Goal: Information Seeking & Learning: Compare options

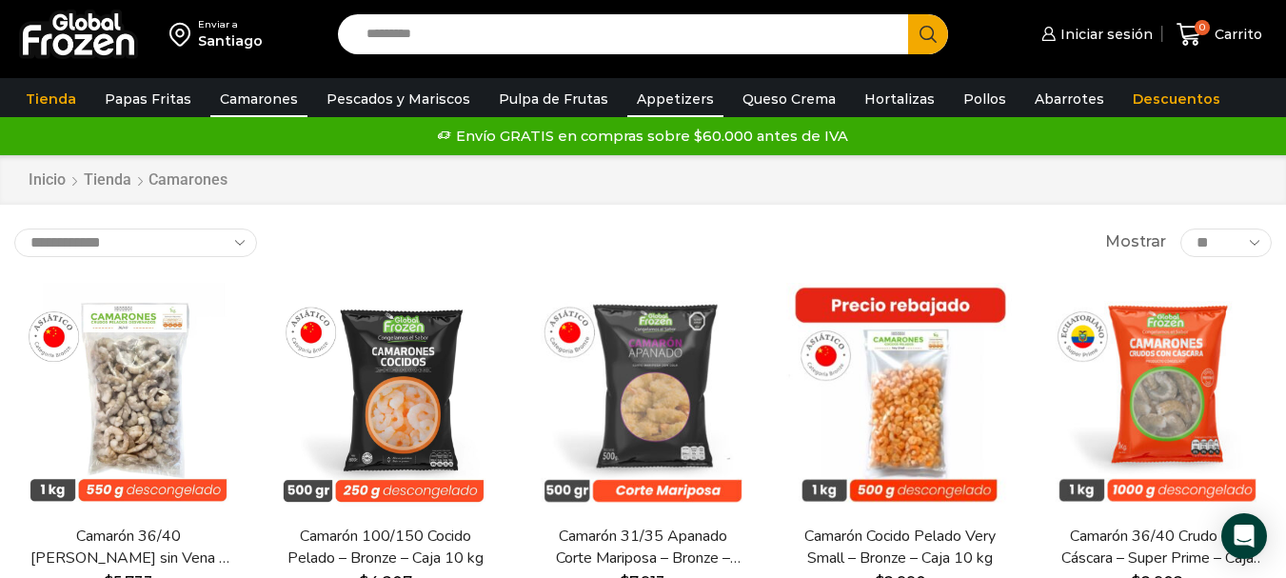
click at [664, 88] on link "Appetizers" at bounding box center [675, 99] width 96 height 36
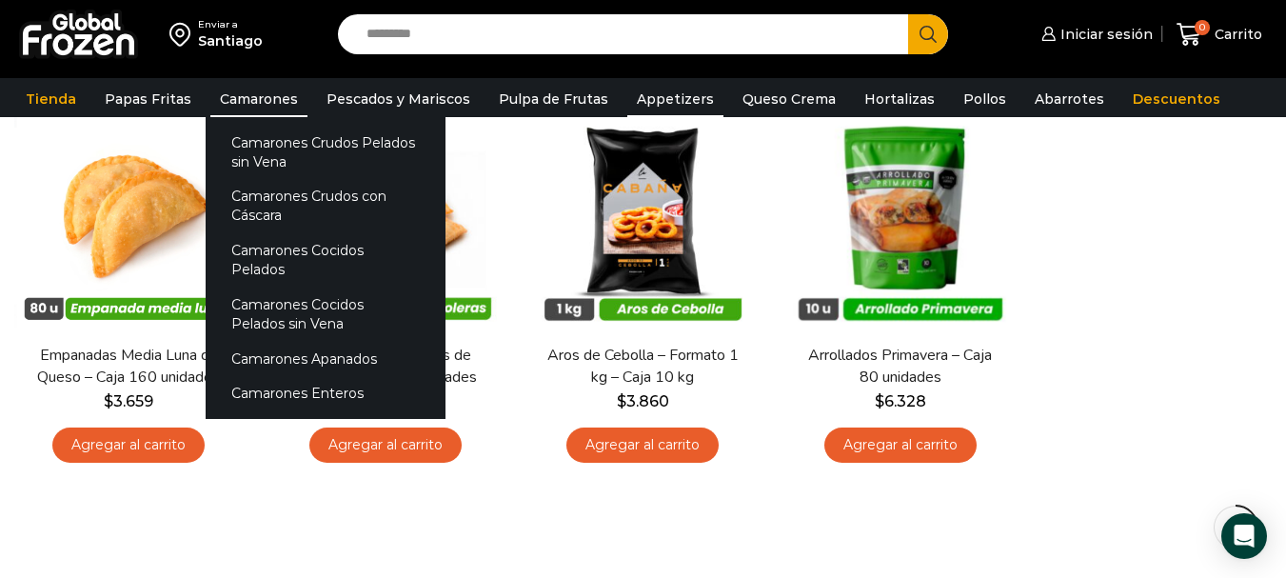
click at [254, 98] on link "Camarones" at bounding box center [258, 99] width 97 height 36
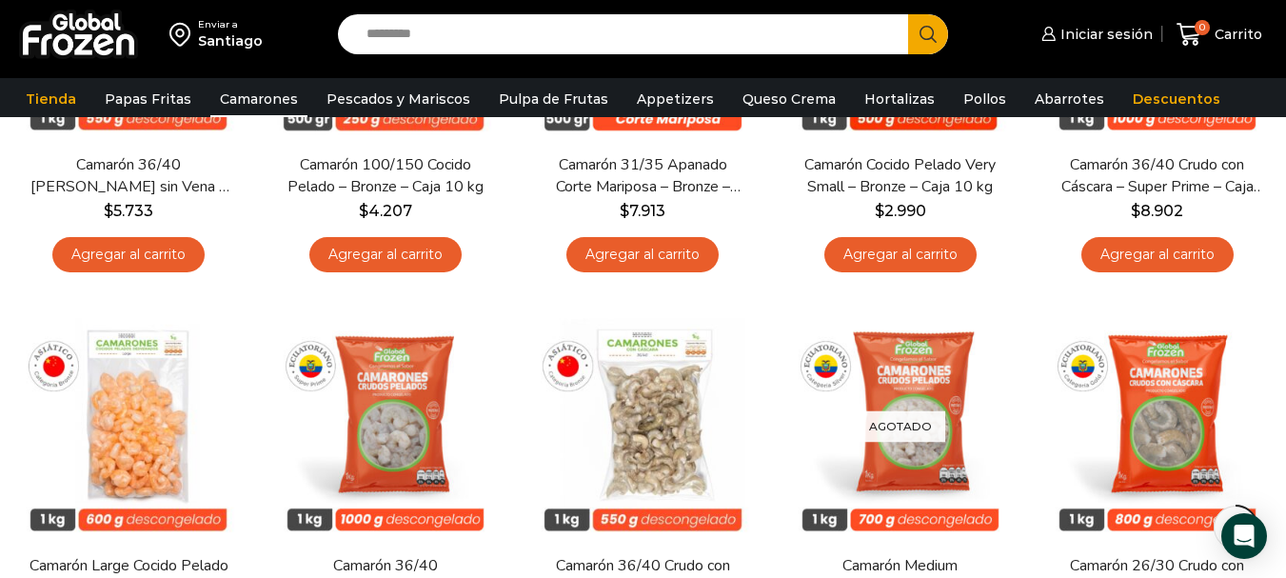
scroll to position [476, 0]
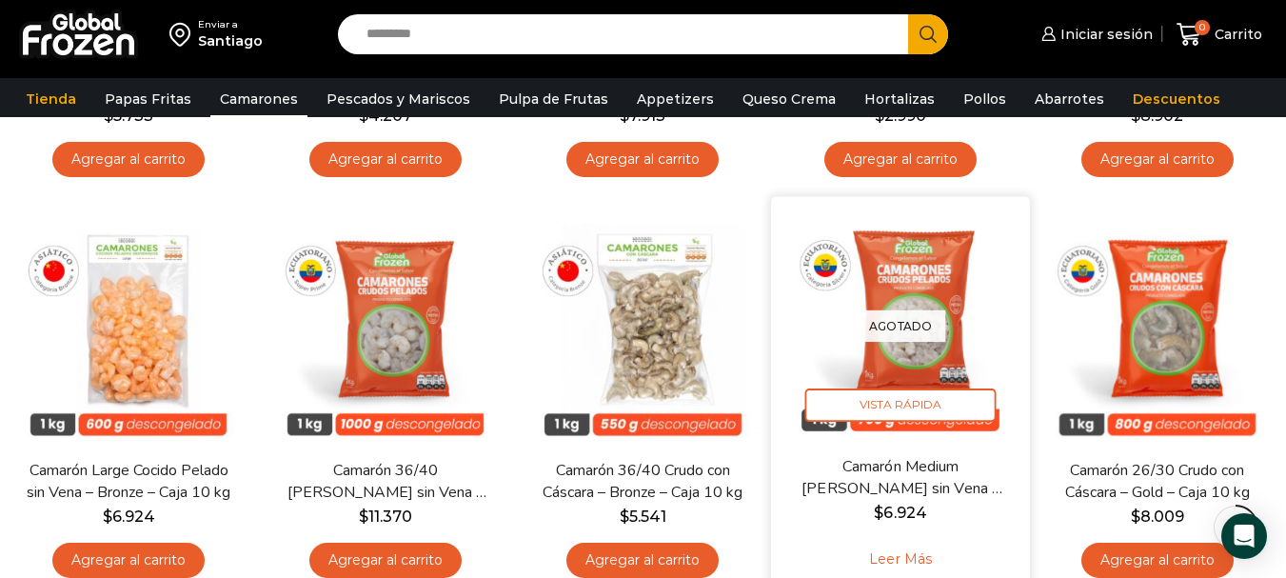
click at [920, 474] on link "Camarón Medium Crudo Pelado sin Vena – Silver – Caja 10 kg" at bounding box center [901, 477] width 208 height 45
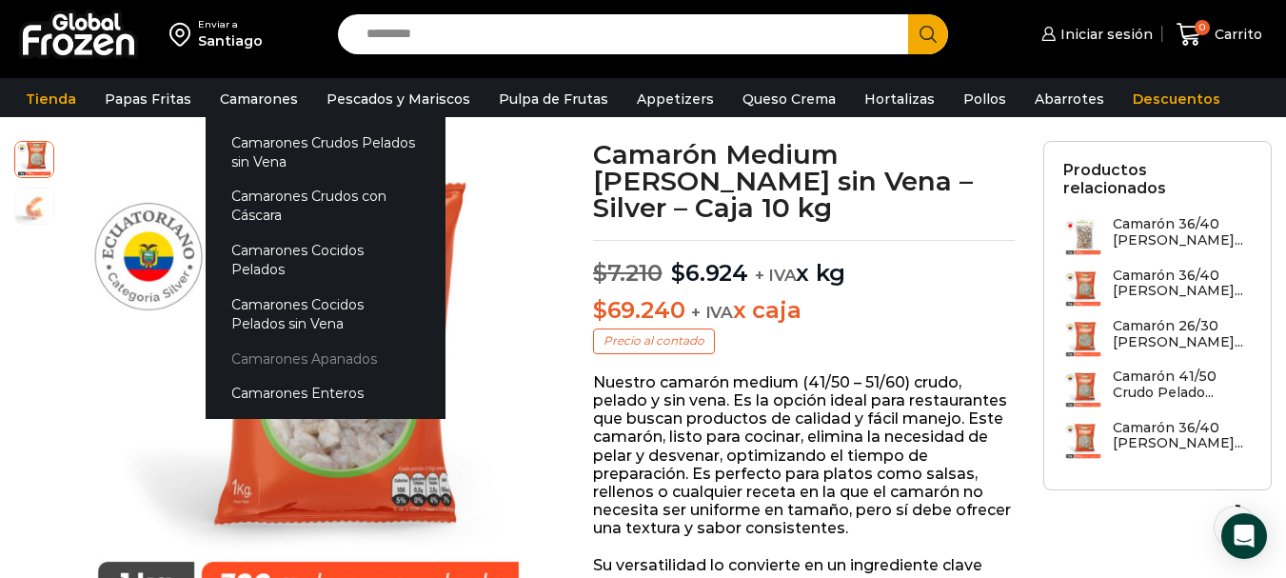
click at [294, 341] on link "Camarones Apanados" at bounding box center [326, 358] width 240 height 35
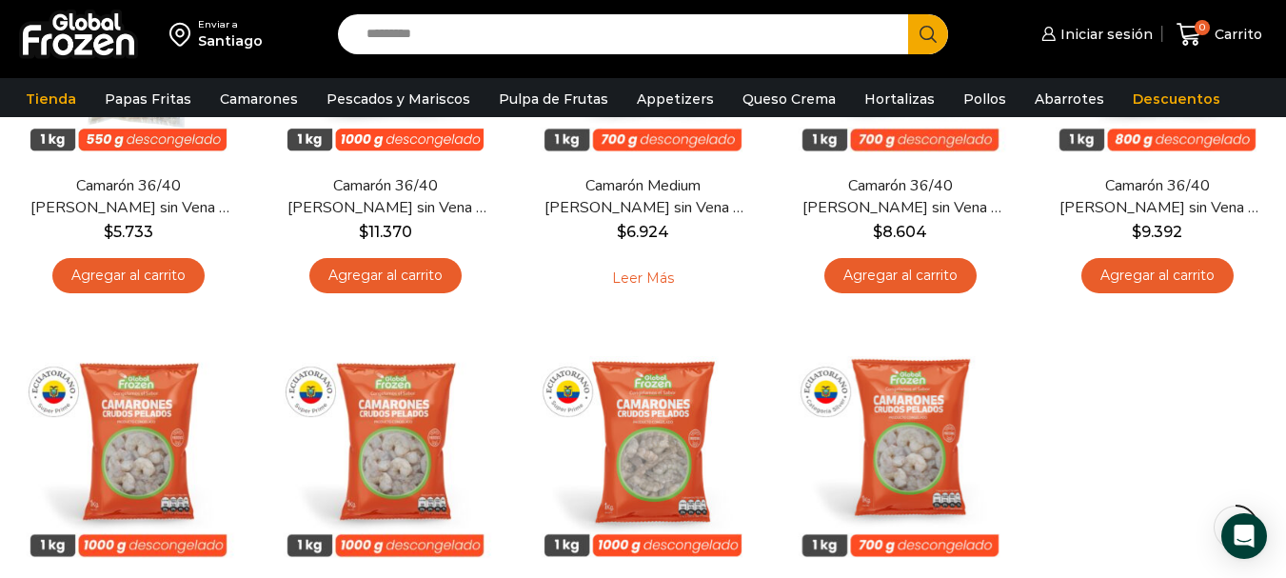
scroll to position [286, 0]
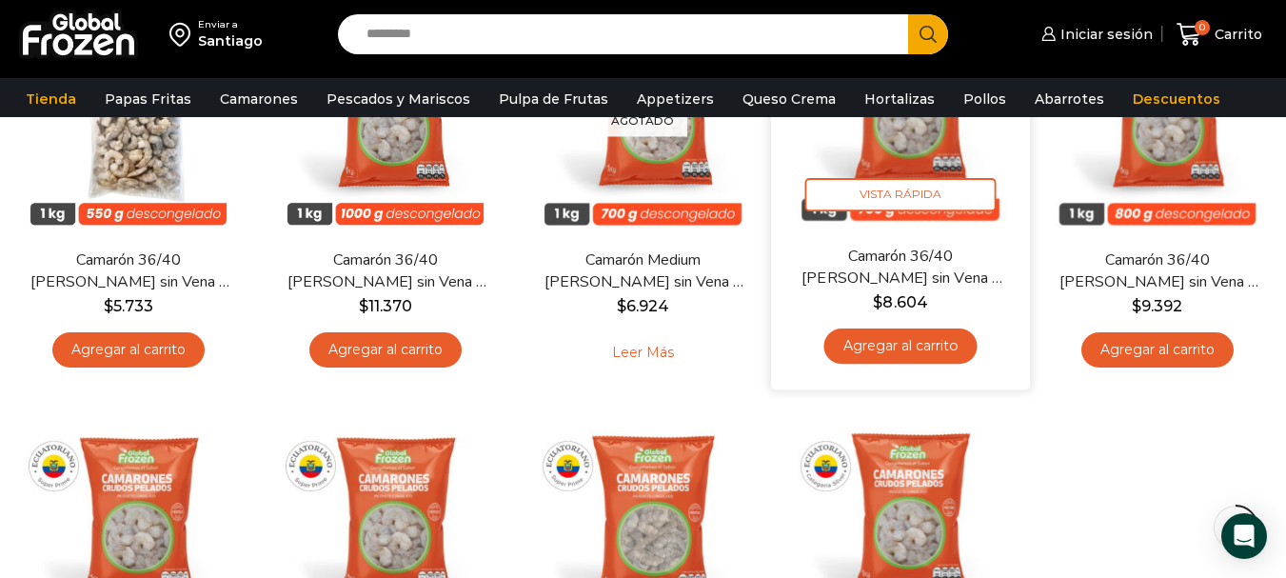
click at [968, 278] on link "Camarón 36/40 Crudo Pelado sin Vena – Silver – Caja 10 kg" at bounding box center [901, 267] width 208 height 45
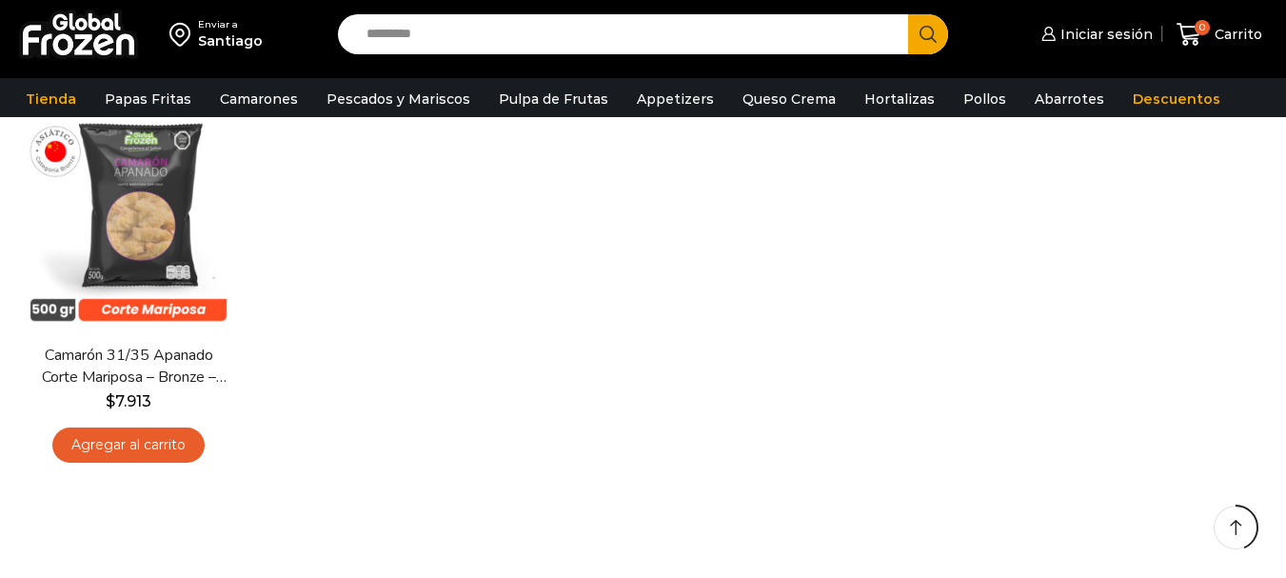
scroll to position [286, 0]
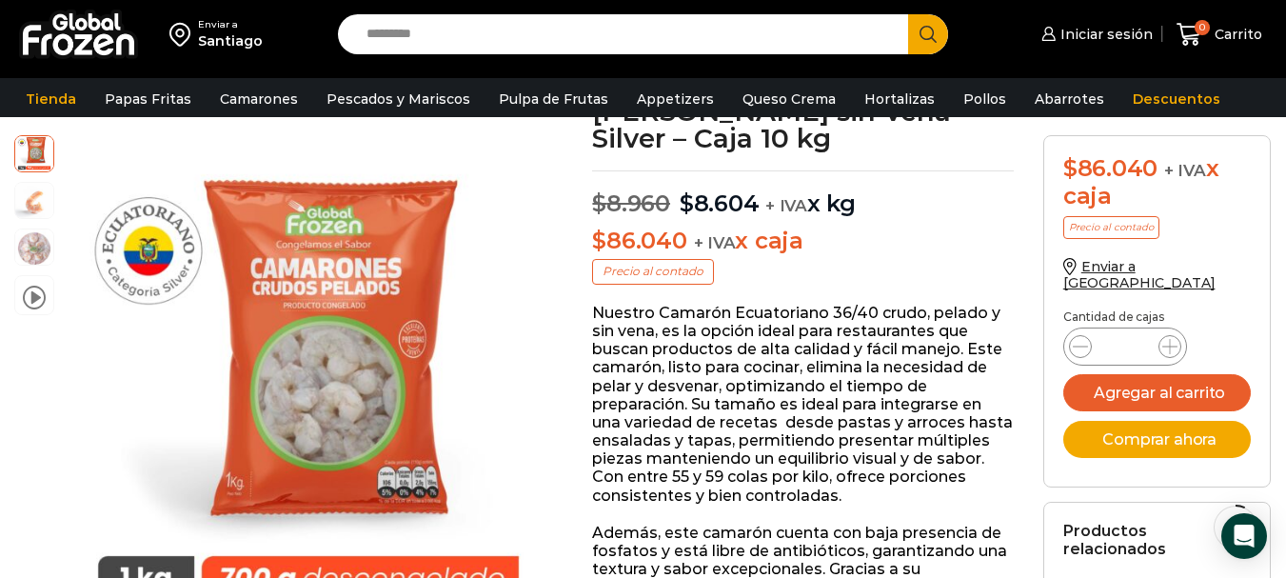
scroll to position [191, 0]
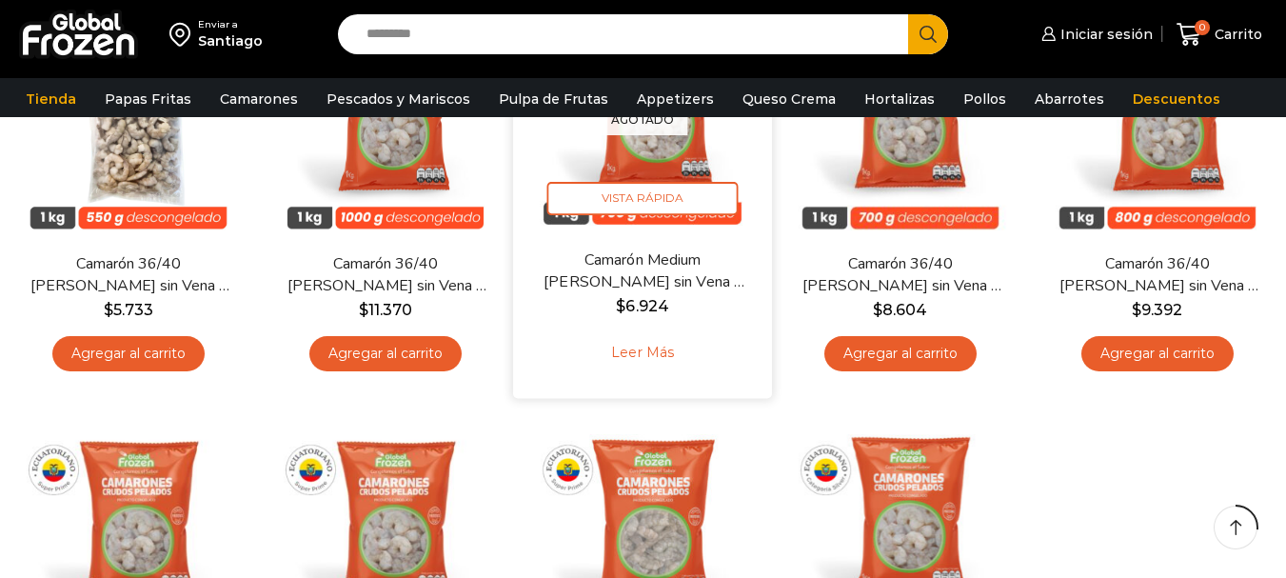
scroll to position [286, 0]
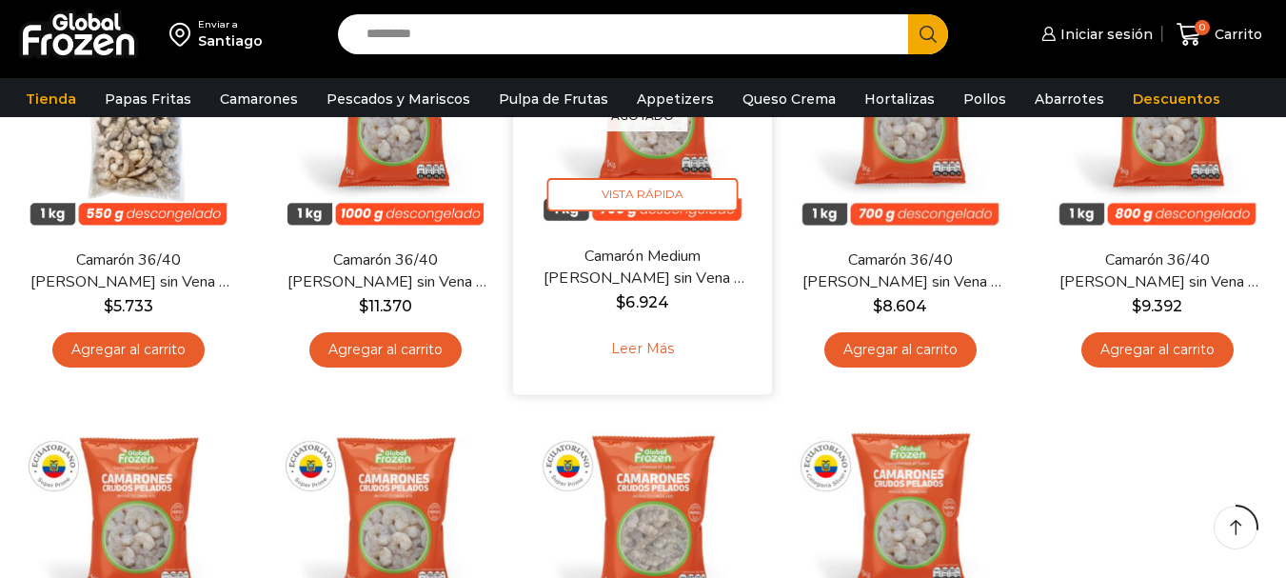
click at [719, 282] on link "Camarón Medium Crudo Pelado sin Vena – Silver – Caja 10 kg" at bounding box center [644, 267] width 208 height 45
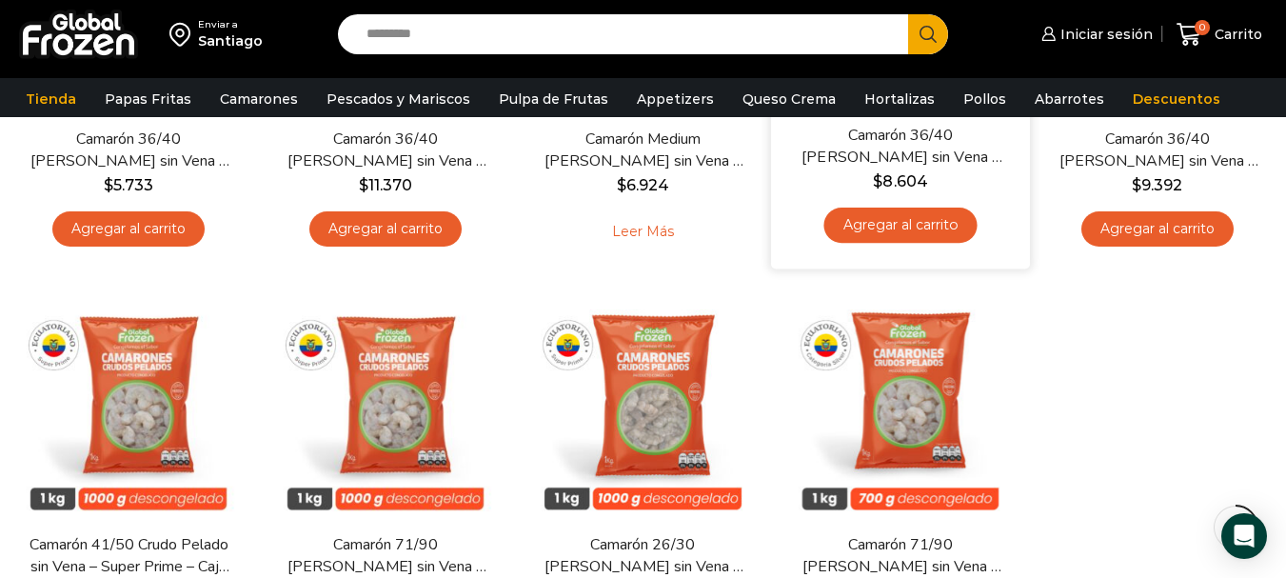
scroll to position [476, 0]
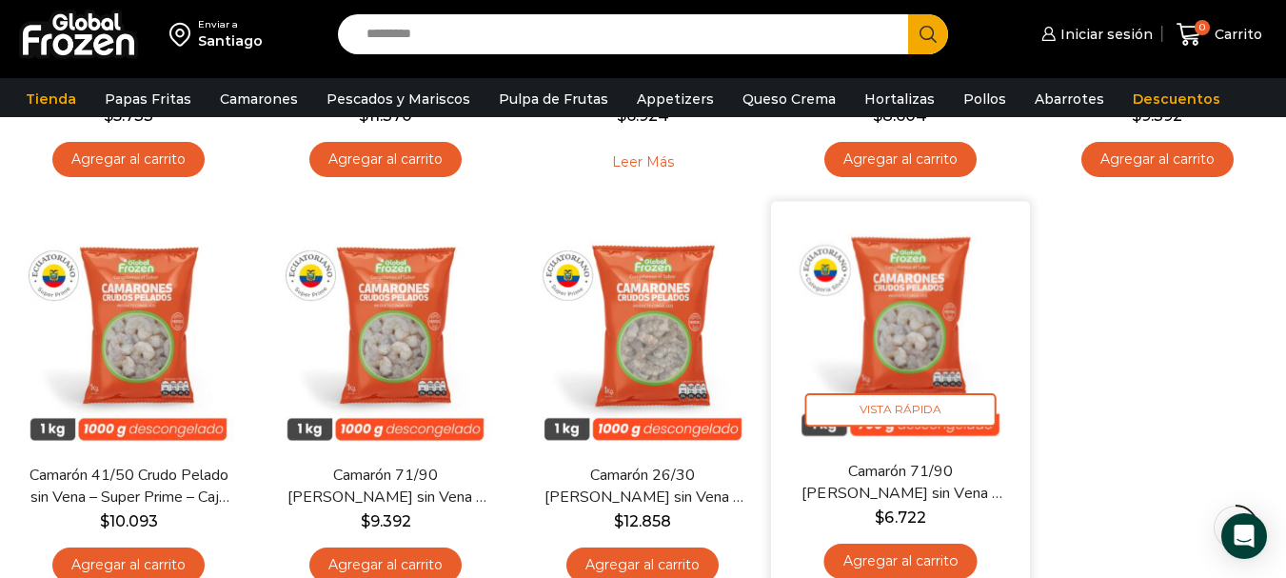
click at [906, 391] on img at bounding box center [900, 331] width 230 height 230
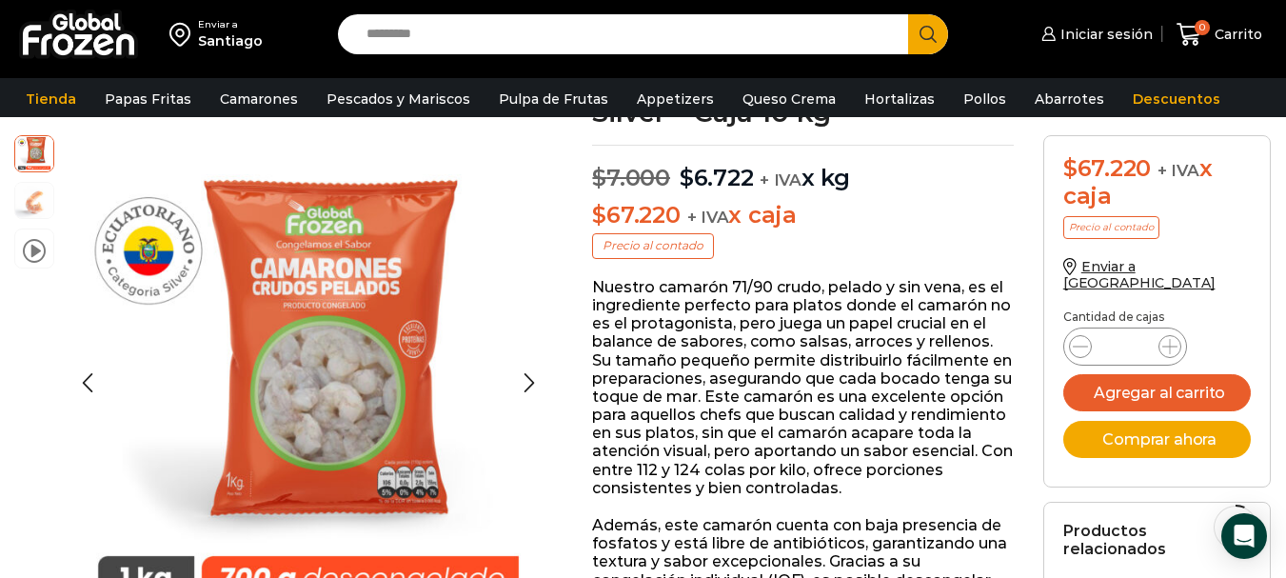
click at [38, 173] on div "video" at bounding box center [34, 205] width 40 height 140
click at [41, 200] on img at bounding box center [34, 199] width 38 height 38
